Goal: Information Seeking & Learning: Learn about a topic

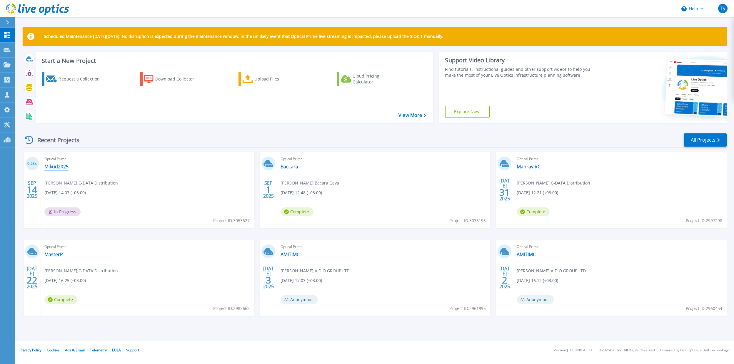
click at [47, 167] on link "Mikud2025" at bounding box center [56, 167] width 24 height 6
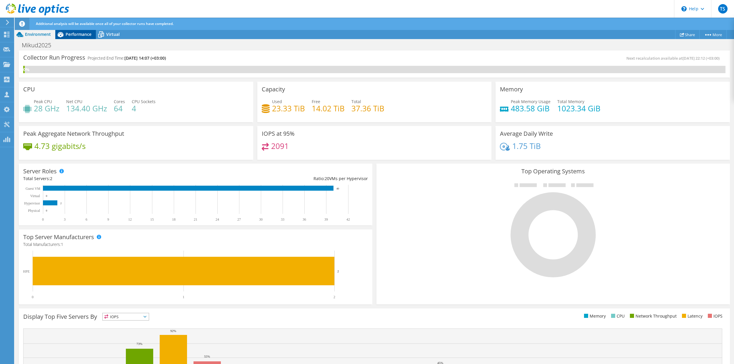
click at [79, 34] on span "Performance" at bounding box center [79, 34] width 26 height 6
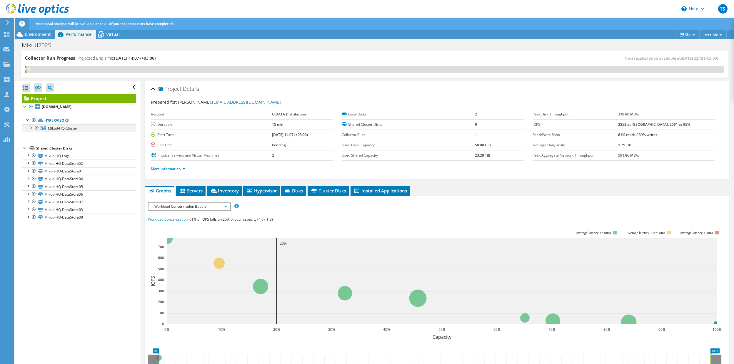
click at [31, 127] on div at bounding box center [31, 127] width 6 height 6
click at [53, 136] on link "[DOMAIN_NAME]" at bounding box center [79, 136] width 114 height 8
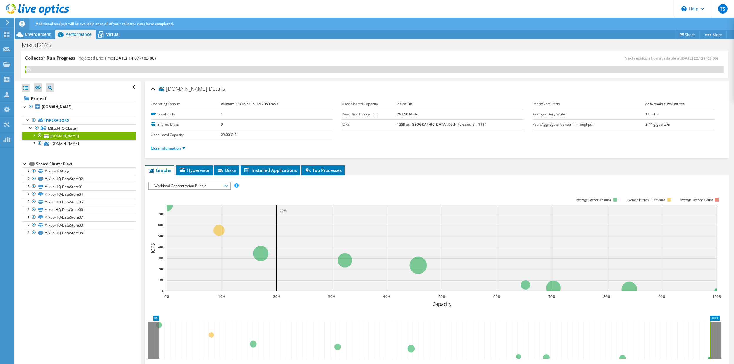
click at [182, 148] on link "More Information" at bounding box center [168, 148] width 34 height 5
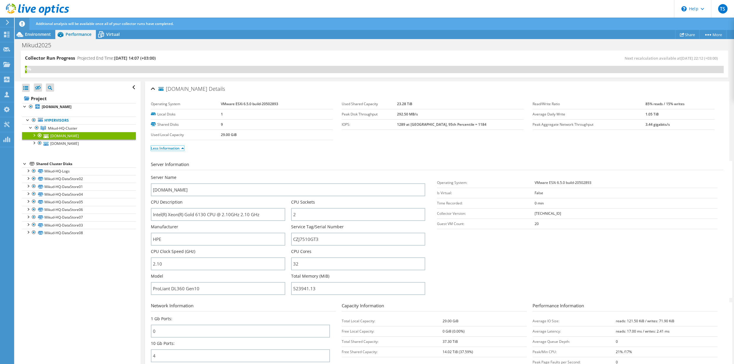
scroll to position [90, 0]
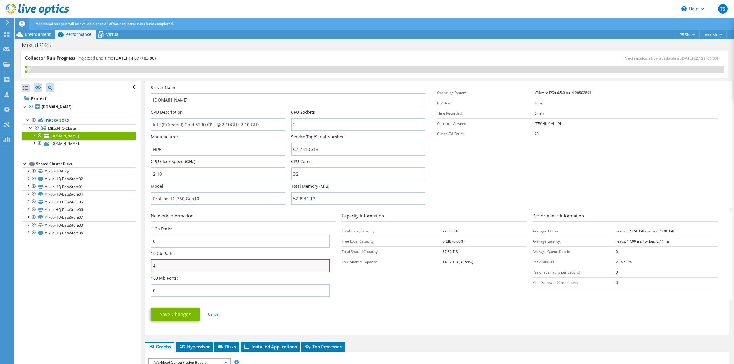
drag, startPoint x: 164, startPoint y: 269, endPoint x: 151, endPoint y: 267, distance: 13.4
click at [151, 267] on input "4" at bounding box center [240, 266] width 179 height 13
click at [290, 214] on h3 "Network Information" at bounding box center [243, 217] width 185 height 9
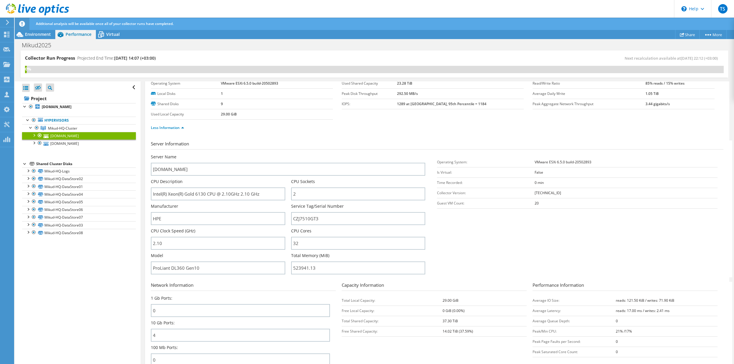
scroll to position [30, 0]
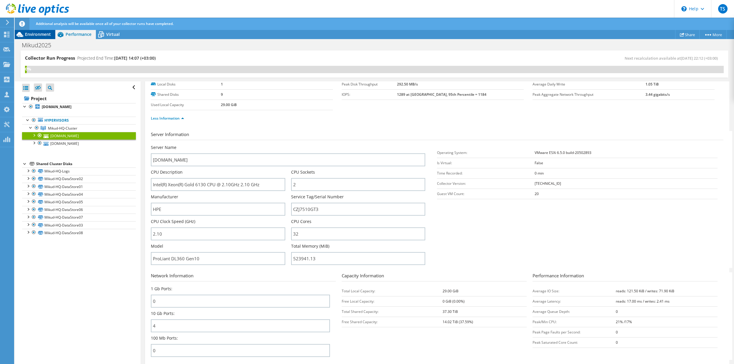
click at [39, 36] on span "Environment" at bounding box center [38, 34] width 26 height 6
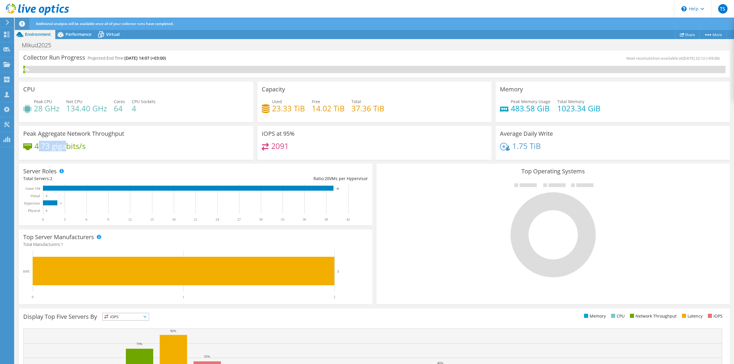
drag, startPoint x: 37, startPoint y: 146, endPoint x: 68, endPoint y: 146, distance: 31.5
click at [68, 146] on h4 "4.73 gigabits/s" at bounding box center [59, 146] width 51 height 6
drag, startPoint x: 84, startPoint y: 146, endPoint x: 26, endPoint y: 147, distance: 58.2
click at [26, 147] on div "4.73 gigabits/s" at bounding box center [54, 146] width 62 height 6
drag, startPoint x: 560, startPoint y: 109, endPoint x: 578, endPoint y: 109, distance: 18.5
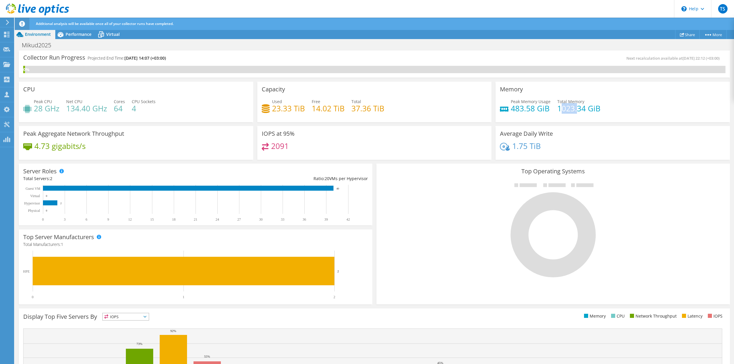
click at [578, 109] on h4 "1023.34 GiB" at bounding box center [578, 108] width 43 height 6
drag, startPoint x: 583, startPoint y: 111, endPoint x: 559, endPoint y: 113, distance: 24.5
click at [559, 112] on h4 "1023.34 GiB" at bounding box center [578, 108] width 43 height 6
click at [575, 111] on h4 "1023.34 GiB" at bounding box center [578, 108] width 43 height 6
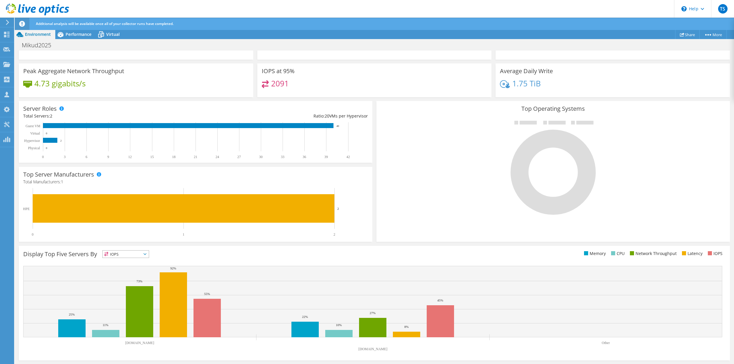
click at [141, 254] on span "IOPS" at bounding box center [126, 254] width 46 height 7
click at [118, 284] on li "Network Throughput" at bounding box center [126, 287] width 46 height 8
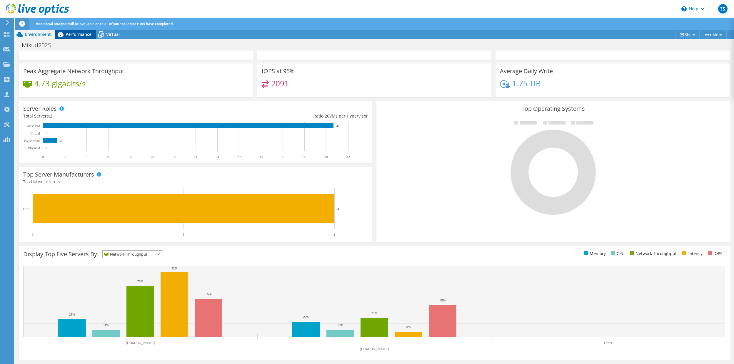
click at [77, 35] on span "Performance" at bounding box center [79, 34] width 26 height 6
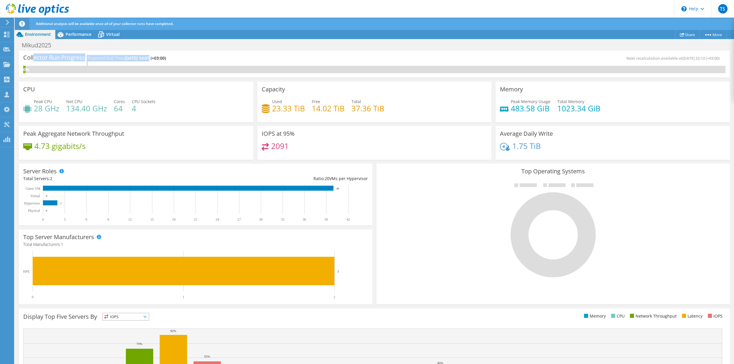
drag, startPoint x: 34, startPoint y: 56, endPoint x: 150, endPoint y: 60, distance: 115.6
click at [150, 60] on div "Collector Run Progress Projected End Time: [DATE] 14:07 (+03:00)" at bounding box center [198, 60] width 351 height 11
click at [166, 57] on span "[DATE] 14:07 (+03:00)" at bounding box center [144, 58] width 41 height 6
drag, startPoint x: 511, startPoint y: 111, endPoint x: 600, endPoint y: 114, distance: 89.2
click at [600, 114] on div "Peak Memory Usage 483.58 GiB Total Memory 1023.34 GiB" at bounding box center [613, 108] width 226 height 19
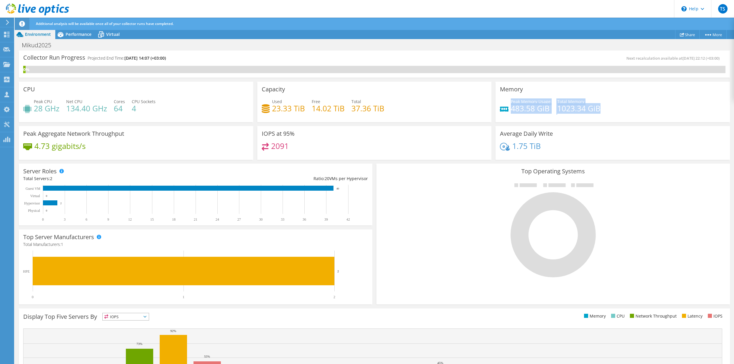
click at [600, 109] on div "Peak Memory Usage 483.58 GiB Total Memory 1023.34 GiB" at bounding box center [613, 108] width 226 height 19
drag, startPoint x: 600, startPoint y: 110, endPoint x: 557, endPoint y: 109, distance: 42.9
click at [557, 109] on div "Peak Memory Usage 483.58 GiB Total Memory 1023.34 GiB" at bounding box center [613, 108] width 226 height 19
click at [536, 105] on h4 "483.58 GiB" at bounding box center [531, 108] width 40 height 6
drag, startPoint x: 511, startPoint y: 109, endPoint x: 556, endPoint y: 109, distance: 45.0
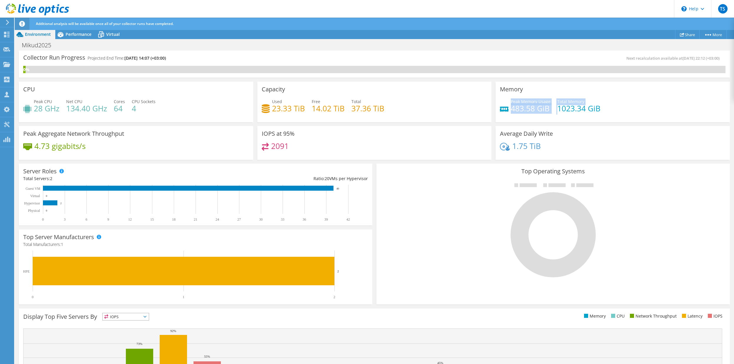
click at [556, 109] on div "Peak Memory Usage 483.58 GiB Total Memory 1023.34 GiB" at bounding box center [613, 108] width 226 height 19
click at [563, 108] on h4 "1023.34 GiB" at bounding box center [578, 108] width 43 height 6
drag, startPoint x: 512, startPoint y: 109, endPoint x: 532, endPoint y: 103, distance: 20.8
click at [532, 103] on div "Peak Memory Usage 483.58 GiB" at bounding box center [531, 105] width 40 height 13
click at [538, 110] on h4 "483.58 GiB" at bounding box center [531, 108] width 40 height 6
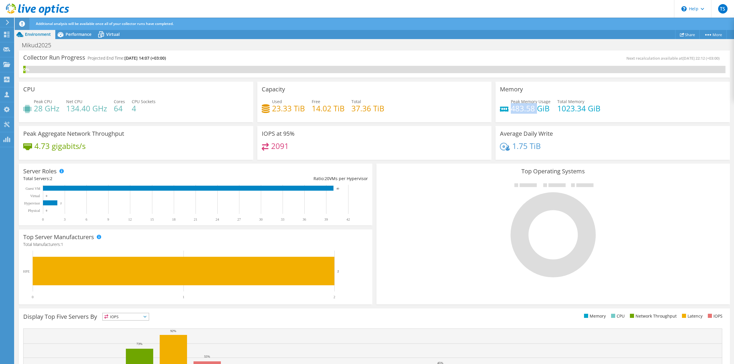
drag, startPoint x: 538, startPoint y: 110, endPoint x: 510, endPoint y: 111, distance: 28.3
click at [510, 111] on div "Peak Memory Usage 483.58 GiB" at bounding box center [525, 105] width 51 height 13
drag, startPoint x: 271, startPoint y: 109, endPoint x: 290, endPoint y: 103, distance: 20.1
click at [290, 103] on div "Used 23.33 TiB" at bounding box center [283, 105] width 43 height 13
click at [299, 110] on h4 "23.33 TiB" at bounding box center [288, 108] width 33 height 6
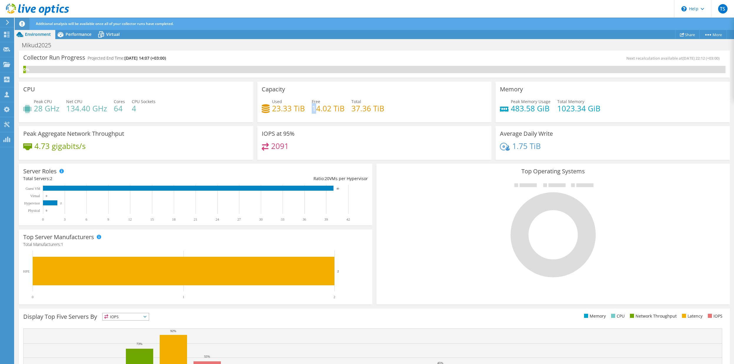
drag, startPoint x: 317, startPoint y: 108, endPoint x: 339, endPoint y: 101, distance: 23.2
click at [339, 101] on div "Free 14.02 TiB" at bounding box center [328, 105] width 33 height 13
click at [341, 105] on h4 "14.02 TiB" at bounding box center [328, 108] width 33 height 6
drag, startPoint x: 351, startPoint y: 109, endPoint x: 385, endPoint y: 110, distance: 33.3
click at [376, 107] on h4 "37.36 TiB" at bounding box center [367, 108] width 33 height 6
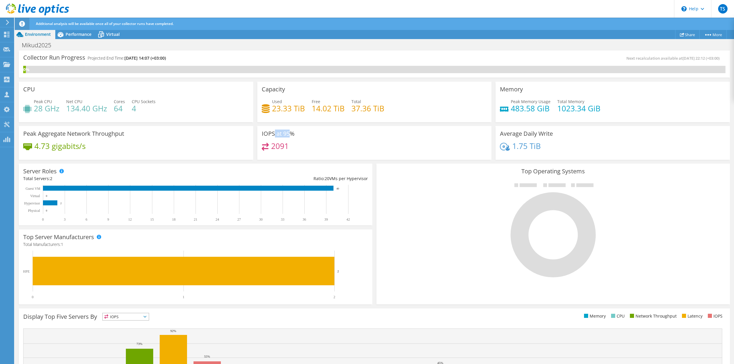
drag, startPoint x: 291, startPoint y: 137, endPoint x: 274, endPoint y: 140, distance: 17.8
click at [274, 140] on div "IOPS at 95% 2091" at bounding box center [374, 143] width 234 height 34
click at [272, 132] on h3 "IOPS at 95%" at bounding box center [278, 134] width 33 height 6
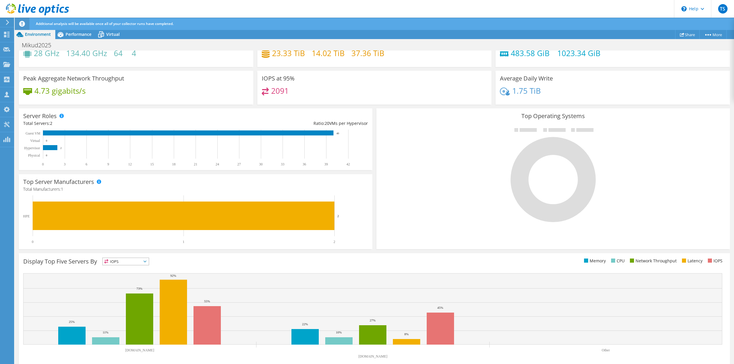
scroll to position [63, 0]
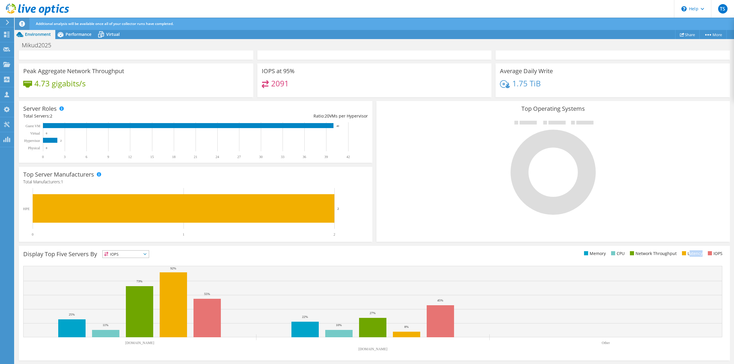
drag, startPoint x: 702, startPoint y: 254, endPoint x: 691, endPoint y: 254, distance: 11.5
click at [691, 254] on li "Latency" at bounding box center [691, 254] width 22 height 6
drag, startPoint x: 124, startPoint y: 344, endPoint x: 140, endPoint y: 344, distance: 16.2
click at [140, 344] on text "[DOMAIN_NAME]" at bounding box center [139, 343] width 29 height 4
click at [169, 279] on rect at bounding box center [173, 305] width 27 height 65
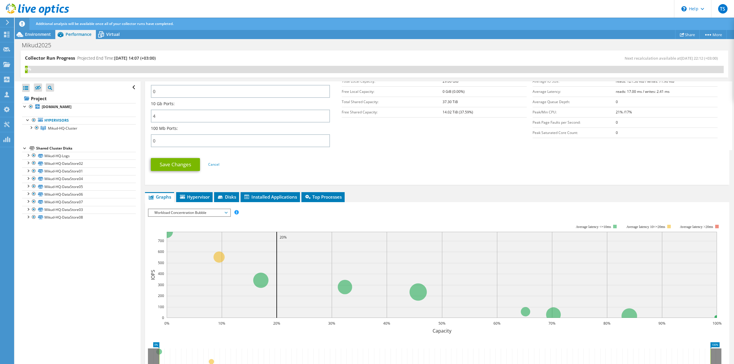
scroll to position [329, 0]
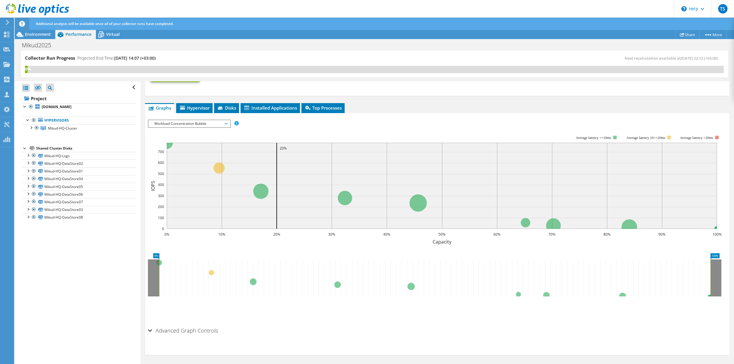
click at [228, 123] on span "Workload Concentration Bubble" at bounding box center [189, 123] width 81 height 7
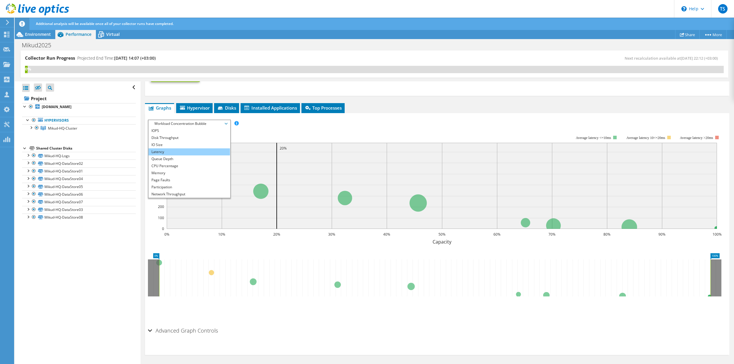
click at [157, 153] on li "Latency" at bounding box center [189, 152] width 81 height 7
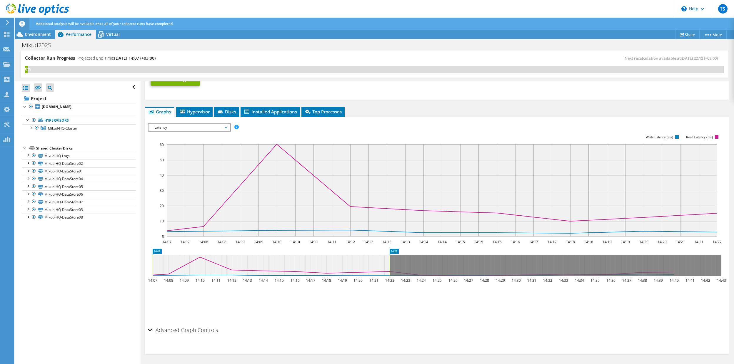
scroll to position [292, 0]
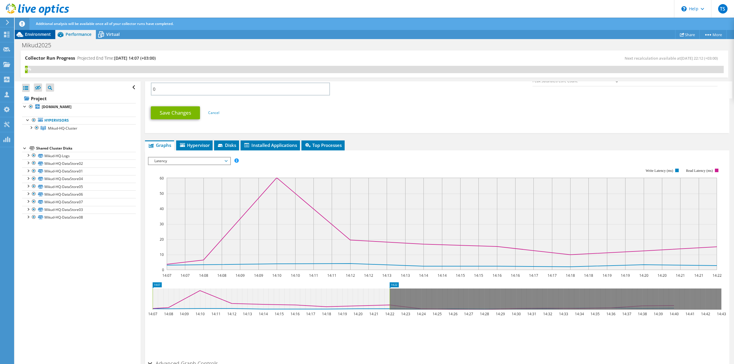
click at [34, 35] on span "Environment" at bounding box center [38, 34] width 26 height 6
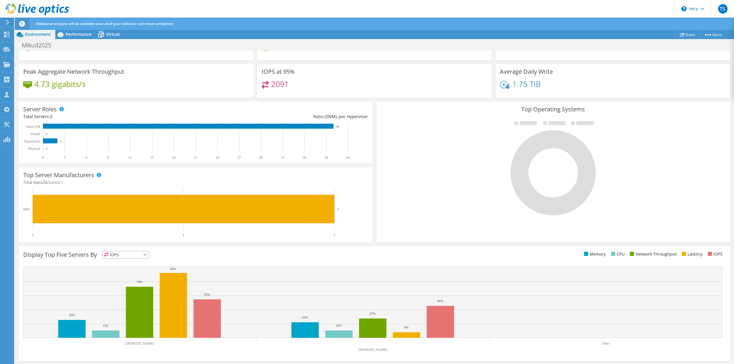
scroll to position [63, 0]
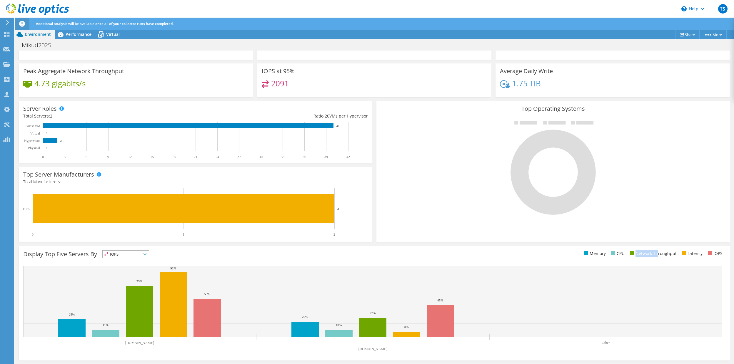
drag, startPoint x: 635, startPoint y: 255, endPoint x: 659, endPoint y: 255, distance: 23.5
click at [659, 255] on li "Network Throughput" at bounding box center [652, 254] width 48 height 6
click at [665, 255] on li "Network Throughput" at bounding box center [652, 254] width 48 height 6
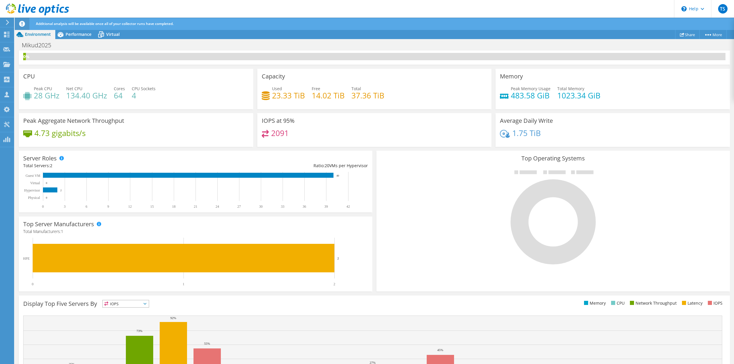
scroll to position [0, 0]
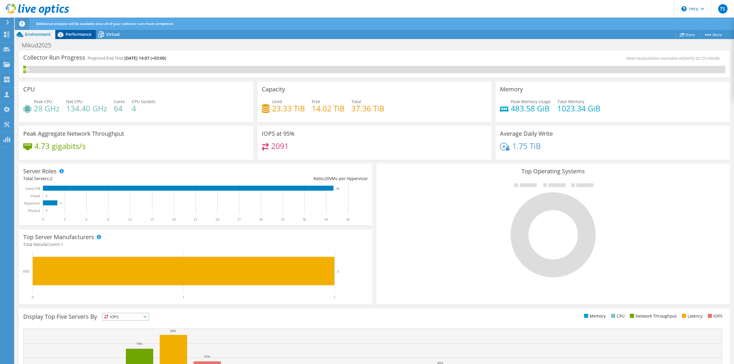
click at [74, 38] on div "Performance" at bounding box center [75, 34] width 41 height 9
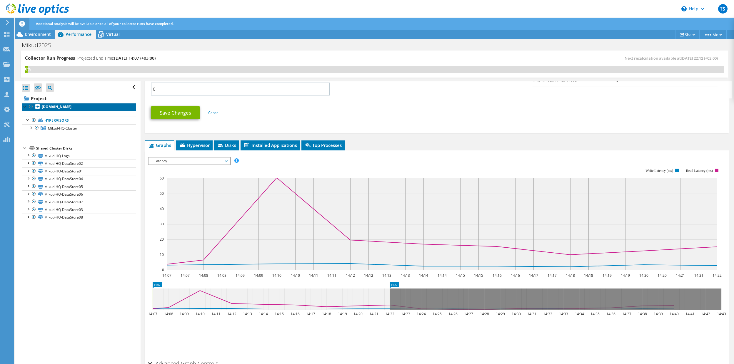
click at [56, 109] on b "[DOMAIN_NAME]" at bounding box center [57, 106] width 30 height 5
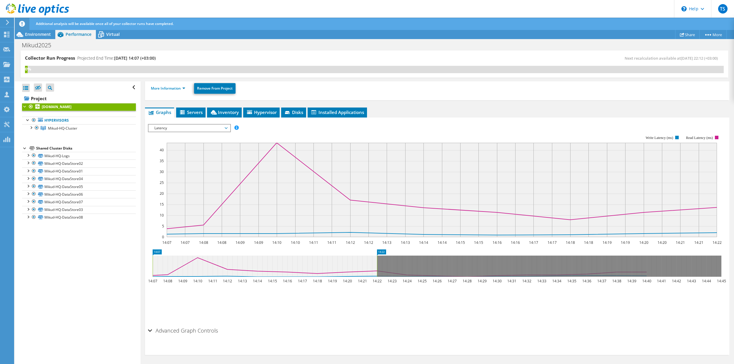
scroll to position [0, 0]
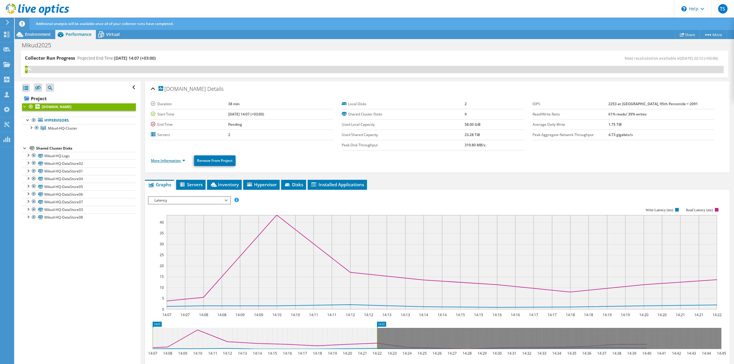
click at [184, 161] on link "More Information" at bounding box center [168, 160] width 34 height 5
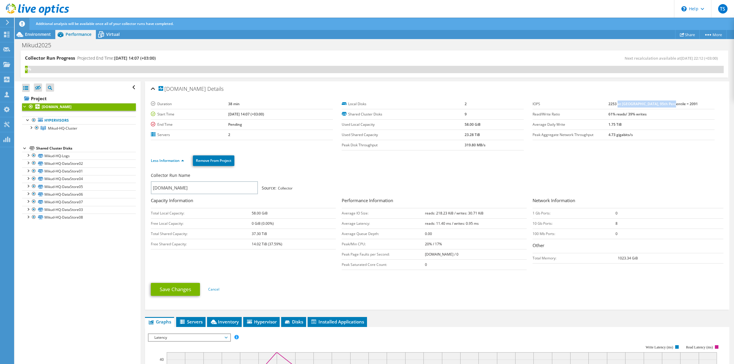
drag, startPoint x: 686, startPoint y: 104, endPoint x: 635, endPoint y: 107, distance: 51.3
click at [635, 107] on td "2253 at [GEOGRAPHIC_DATA], 95th Percentile = 2091" at bounding box center [661, 104] width 106 height 10
drag, startPoint x: 629, startPoint y: 104, endPoint x: 625, endPoint y: 117, distance: 13.2
click at [629, 104] on b "2253 at [GEOGRAPHIC_DATA], 95th Percentile = 2091" at bounding box center [652, 103] width 89 height 5
drag, startPoint x: 625, startPoint y: 103, endPoint x: 633, endPoint y: 106, distance: 8.3
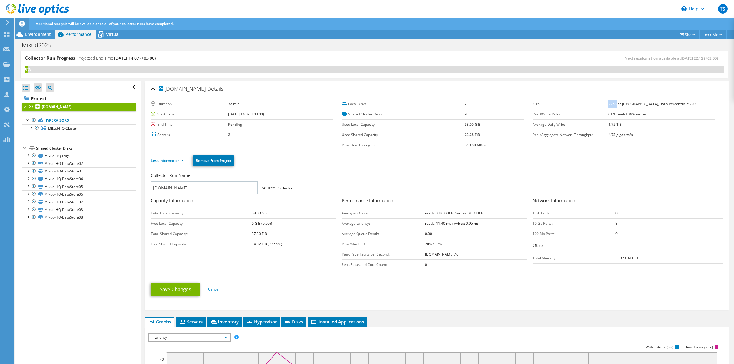
click at [633, 106] on b "2253 at [GEOGRAPHIC_DATA], 95th Percentile = 2091" at bounding box center [652, 103] width 89 height 5
drag, startPoint x: 350, startPoint y: 214, endPoint x: 482, endPoint y: 212, distance: 132.4
click at [481, 211] on tr "Average IO Size: reads: 218.23 KiB / writes: 30.71 KiB" at bounding box center [434, 213] width 185 height 10
click at [483, 213] on b "reads: 218.23 KiB / writes: 30.71 KiB" at bounding box center [454, 213] width 59 height 5
click at [318, 181] on div "Collector Run Name [DOMAIN_NAME] Source: Collector" at bounding box center [434, 184] width 567 height 22
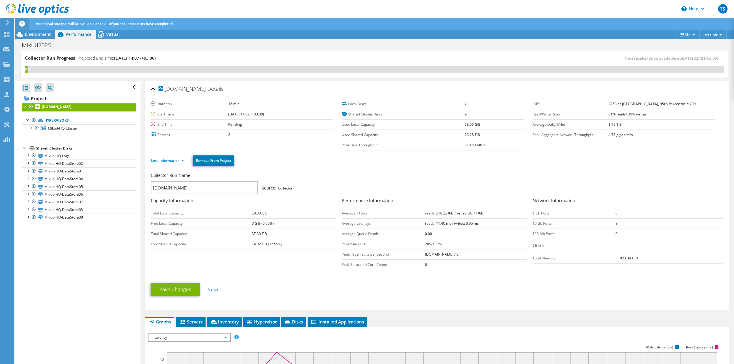
drag, startPoint x: 281, startPoint y: 188, endPoint x: 294, endPoint y: 188, distance: 13.5
click at [294, 188] on div "Collector Run Name [DOMAIN_NAME] Source: Collector" at bounding box center [434, 184] width 567 height 22
click at [306, 184] on div "Collector Run Name [DOMAIN_NAME] Source: Collector" at bounding box center [434, 184] width 567 height 22
click at [111, 33] on span "Virtual" at bounding box center [113, 34] width 14 height 6
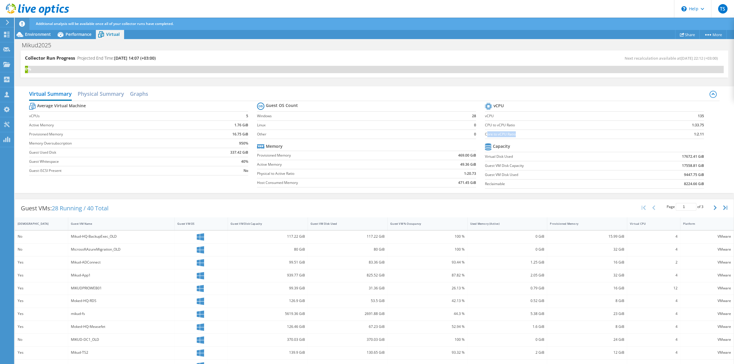
drag, startPoint x: 487, startPoint y: 134, endPoint x: 710, endPoint y: 136, distance: 223.5
click at [710, 136] on section "vCPU vCPU 135 CPU to vCPU Ratio 1:33.75 Core to vCPU Ratio 1:2.11 Capacity Virt…" at bounding box center [599, 146] width 228 height 90
drag, startPoint x: 694, startPoint y: 135, endPoint x: 703, endPoint y: 135, distance: 9.4
click at [703, 135] on b "1:2.11" at bounding box center [699, 134] width 10 height 6
click at [35, 35] on span "Environment" at bounding box center [38, 34] width 26 height 6
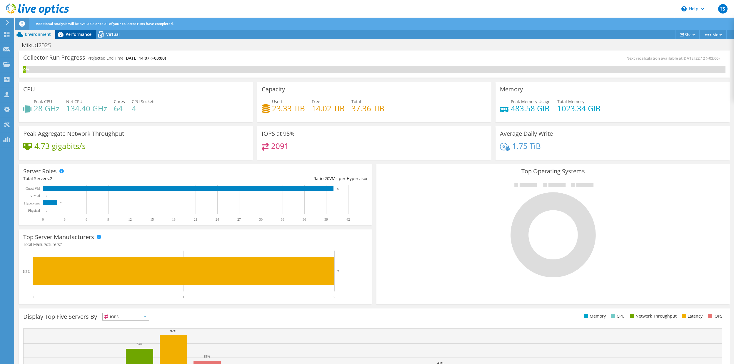
click at [88, 37] on div "Performance" at bounding box center [75, 34] width 41 height 9
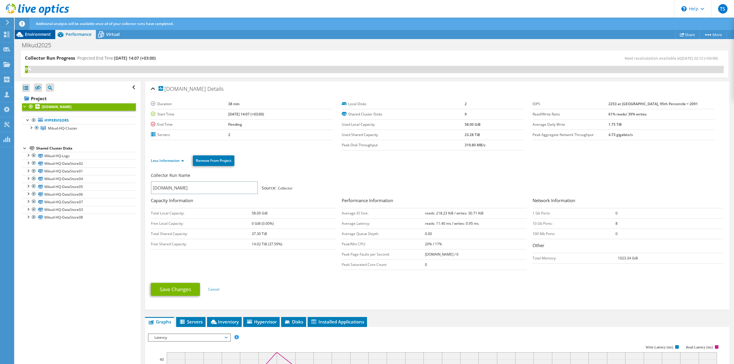
click at [40, 34] on span "Environment" at bounding box center [38, 34] width 26 height 6
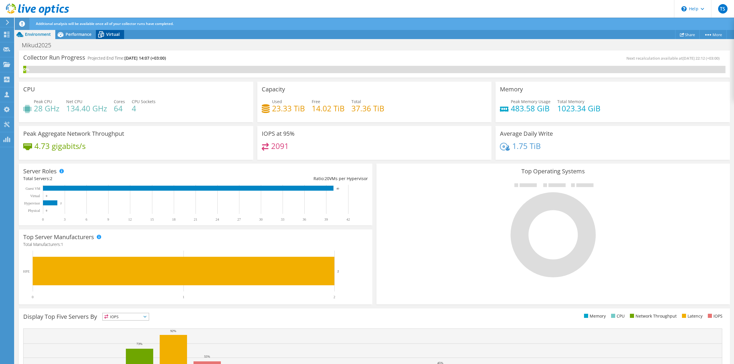
click at [108, 34] on span "Virtual" at bounding box center [113, 34] width 14 height 6
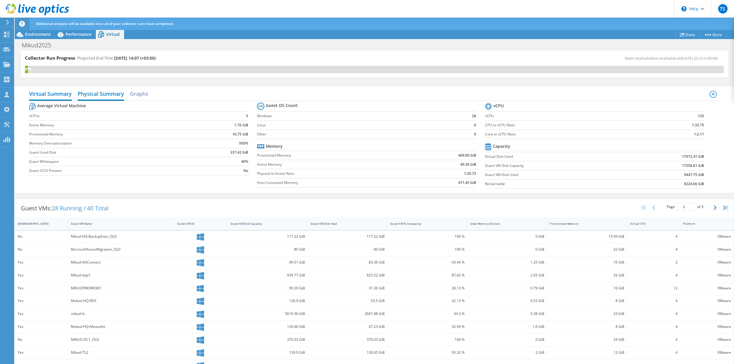
click at [106, 95] on h2 "Physical Summary" at bounding box center [101, 94] width 46 height 13
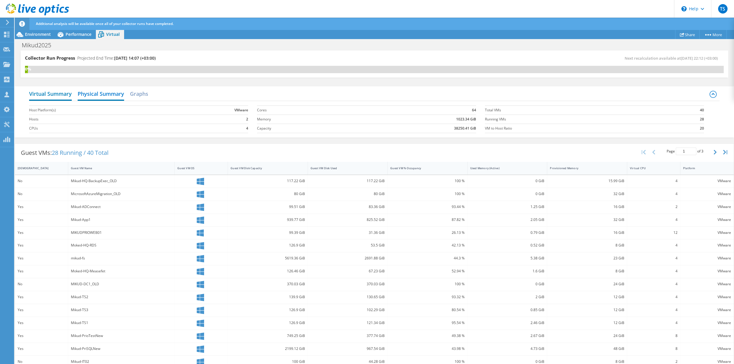
click at [53, 94] on h2 "Virtual Summary" at bounding box center [50, 94] width 43 height 13
